Goal: Find specific page/section: Find specific page/section

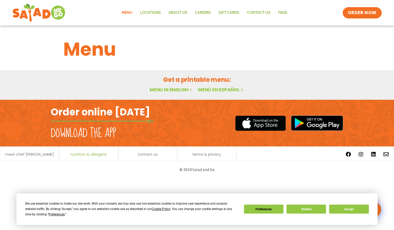
click at [80, 154] on body "We use essential cookies to make our site work. With your consent, we may also …" at bounding box center [197, 89] width 394 height 178
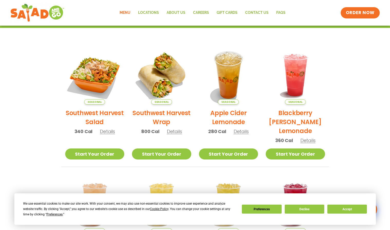
scroll to position [101, 0]
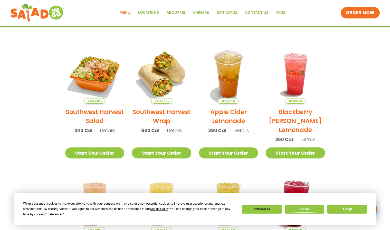
click at [311, 211] on button "Decline" at bounding box center [305, 209] width 40 height 9
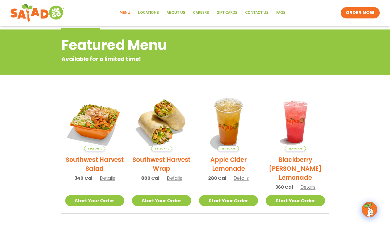
scroll to position [0, 0]
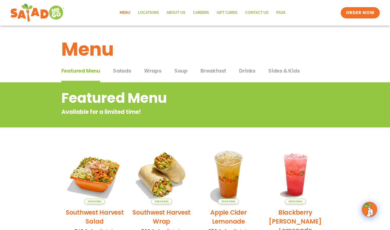
click at [127, 71] on span "Salads" at bounding box center [122, 71] width 18 height 8
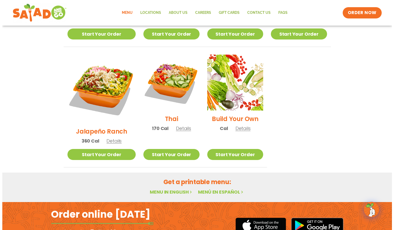
scroll to position [356, 0]
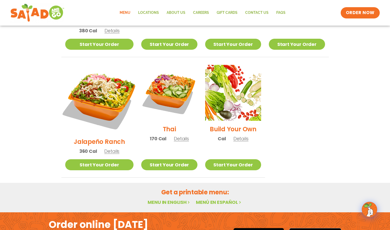
click at [111, 85] on img at bounding box center [99, 99] width 80 height 80
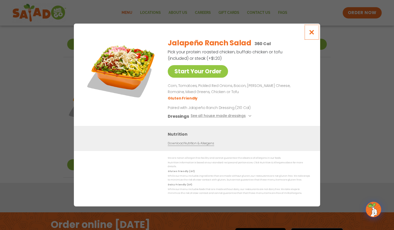
click at [316, 35] on button "Close modal" at bounding box center [312, 32] width 17 height 17
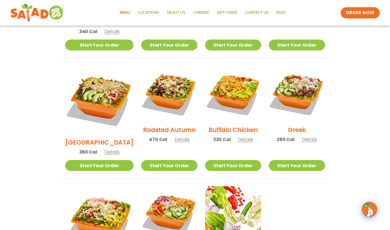
scroll to position [224, 0]
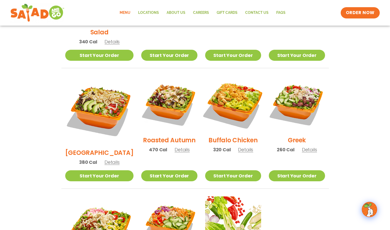
click at [219, 96] on img at bounding box center [233, 104] width 66 height 66
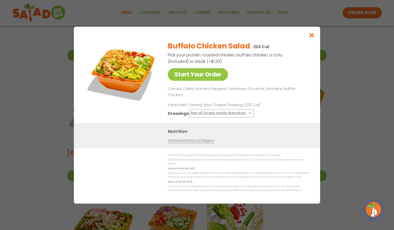
click at [216, 111] on button "See all house made dressings" at bounding box center [222, 113] width 62 height 6
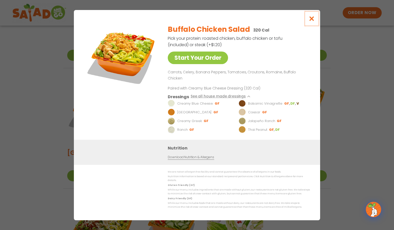
click at [314, 21] on icon "Close modal" at bounding box center [312, 18] width 6 height 5
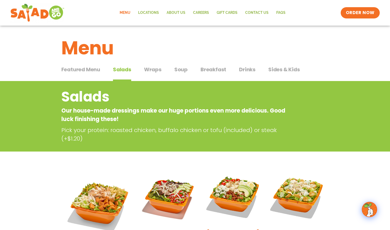
scroll to position [0, 0]
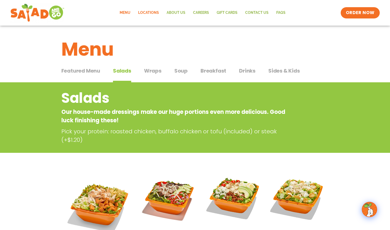
click at [146, 15] on link "Locations" at bounding box center [148, 13] width 28 height 12
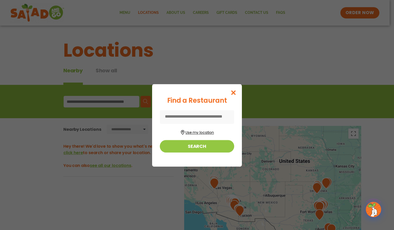
click at [205, 135] on button "Use my location" at bounding box center [197, 132] width 74 height 7
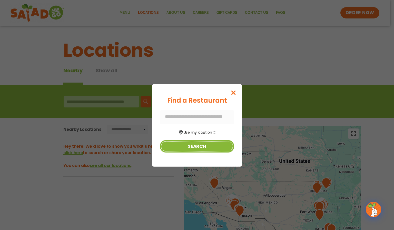
click at [204, 146] on button "Search" at bounding box center [197, 146] width 74 height 13
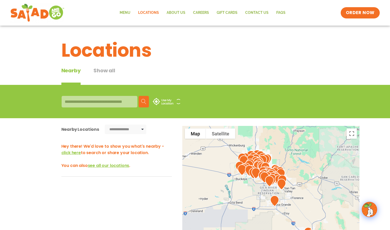
drag, startPoint x: 253, startPoint y: 200, endPoint x: 290, endPoint y: 138, distance: 72.3
click at [290, 138] on div at bounding box center [270, 211] width 177 height 170
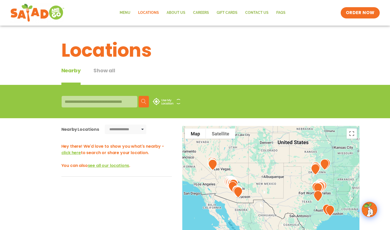
drag, startPoint x: 305, startPoint y: 191, endPoint x: 190, endPoint y: 201, distance: 115.4
click at [190, 201] on div at bounding box center [270, 211] width 177 height 170
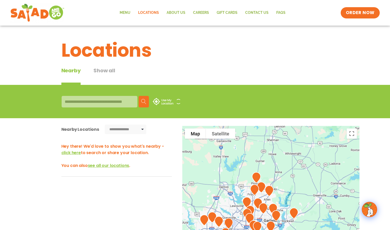
drag, startPoint x: 300, startPoint y: 207, endPoint x: 285, endPoint y: 130, distance: 78.9
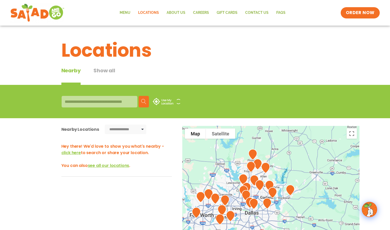
drag, startPoint x: 300, startPoint y: 177, endPoint x: 295, endPoint y: 155, distance: 22.2
click at [295, 155] on div at bounding box center [270, 211] width 177 height 170
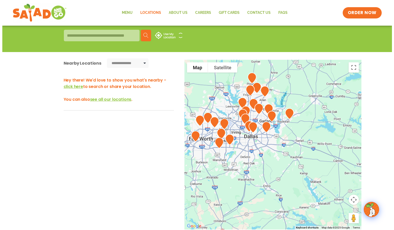
scroll to position [66, 0]
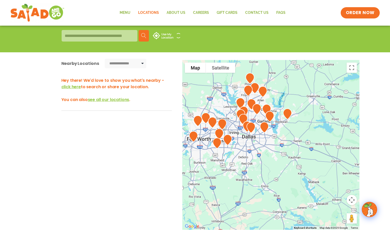
click at [75, 87] on span "click here" at bounding box center [71, 87] width 20 height 6
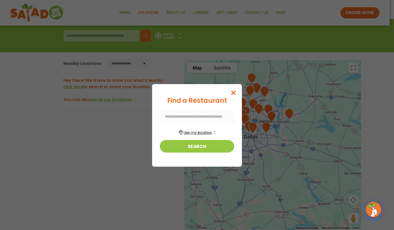
click at [189, 131] on button "Use my location" at bounding box center [197, 132] width 74 height 7
click at [215, 117] on div at bounding box center [197, 117] width 74 height 14
click at [204, 112] on div at bounding box center [197, 117] width 74 height 14
click at [202, 149] on button "Search" at bounding box center [197, 146] width 74 height 13
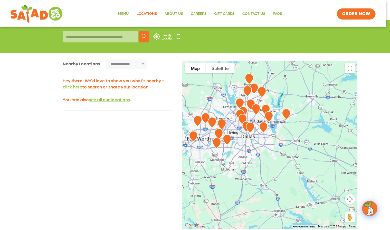
scroll to position [73, 0]
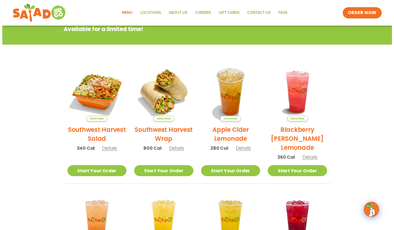
scroll to position [83, 0]
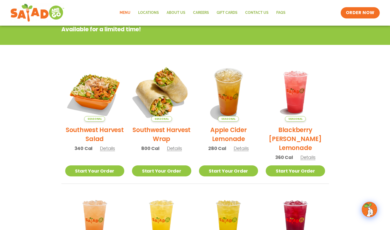
click at [163, 96] on img at bounding box center [162, 92] width 70 height 70
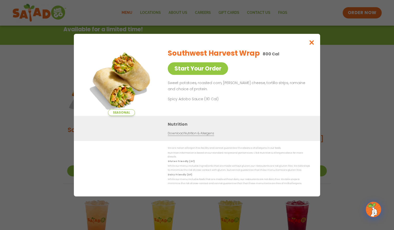
click at [207, 135] on link "Download Nutrition & Allergens" at bounding box center [191, 133] width 46 height 5
